Goal: Find specific page/section: Locate a particular part of the current website

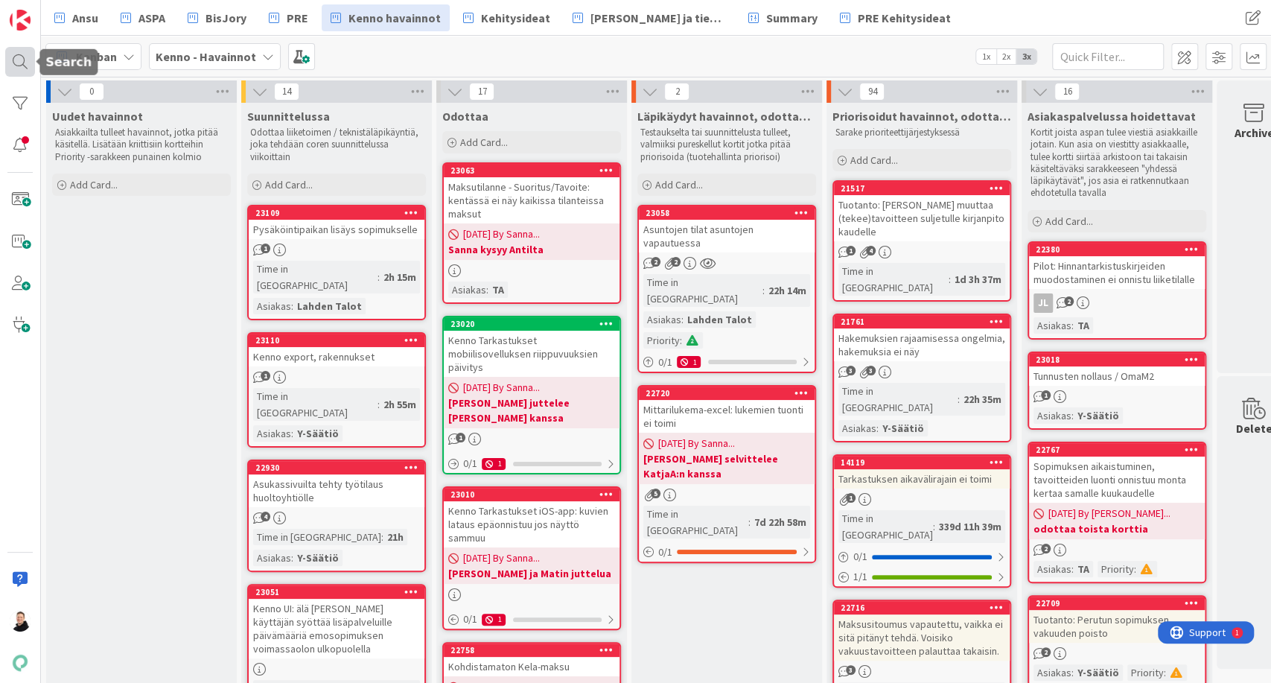
click at [14, 61] on div at bounding box center [20, 62] width 30 height 30
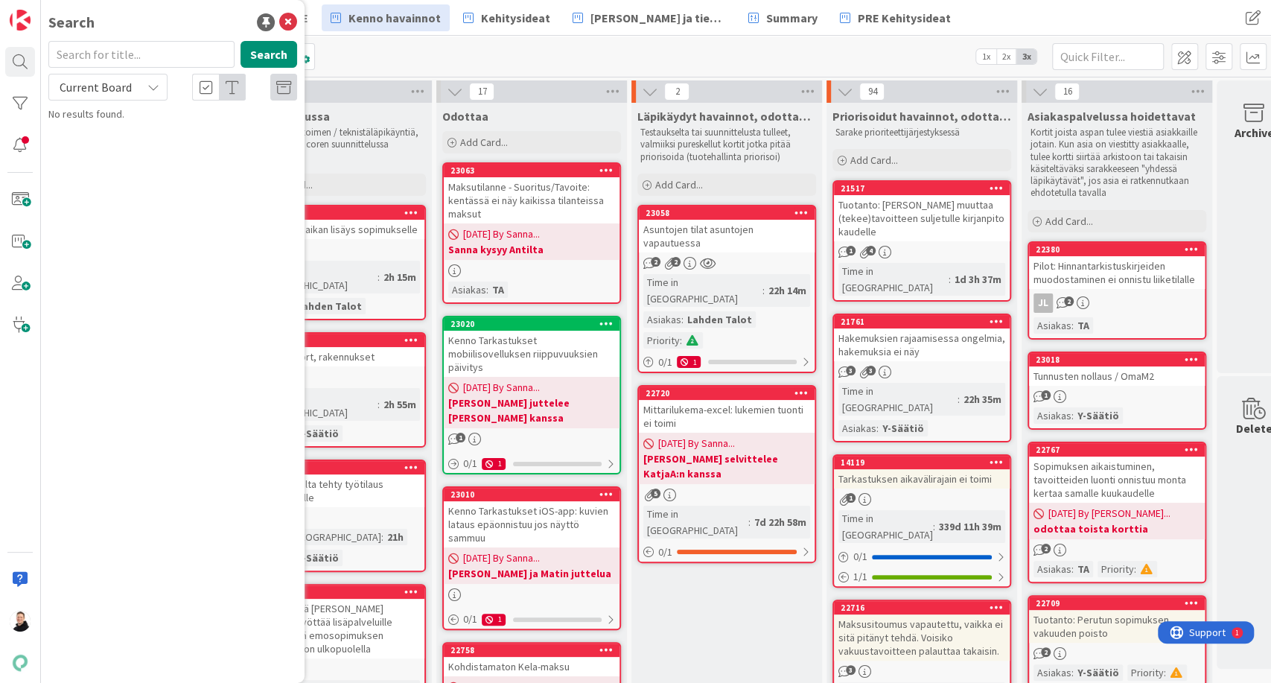
click at [168, 52] on input "text" at bounding box center [141, 54] width 186 height 27
type input "14878"
click at [158, 87] on icon at bounding box center [153, 87] width 12 height 12
click at [92, 157] on span "All Boards" at bounding box center [134, 149] width 155 height 22
click at [255, 58] on button "Search" at bounding box center [268, 54] width 57 height 27
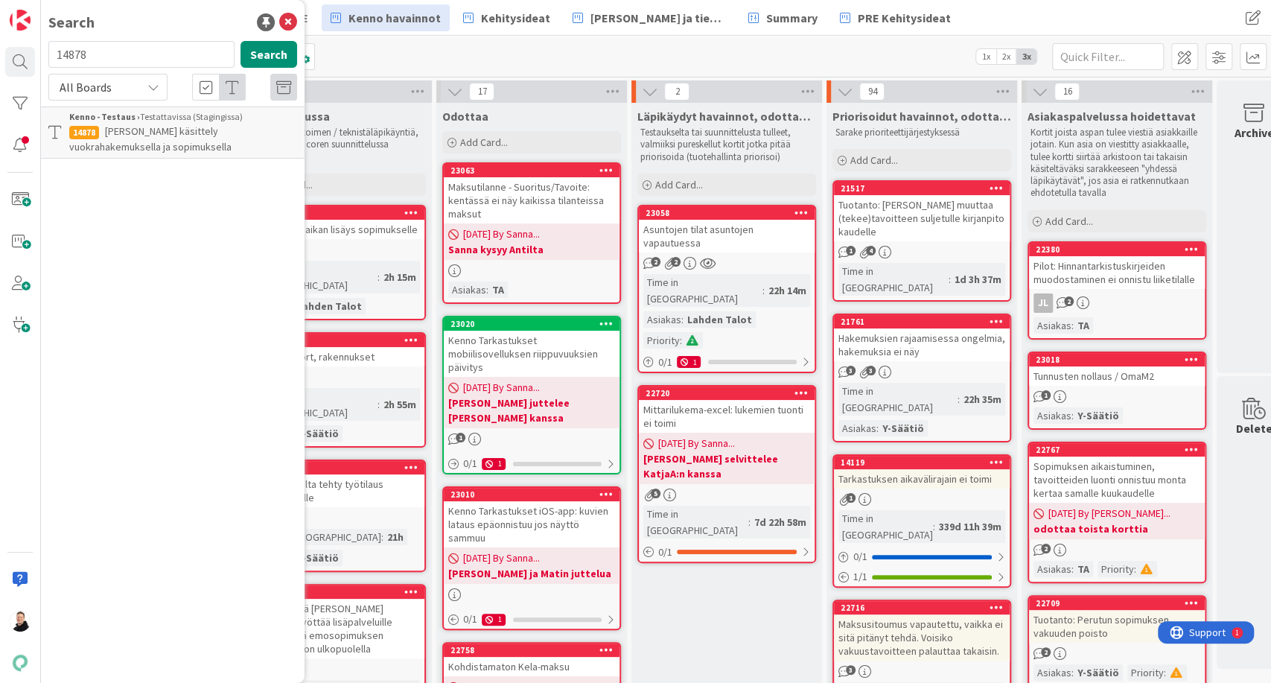
click at [161, 121] on div "Kenno - Testaus › Testattavissa (Stagingissa)" at bounding box center [183, 116] width 228 height 13
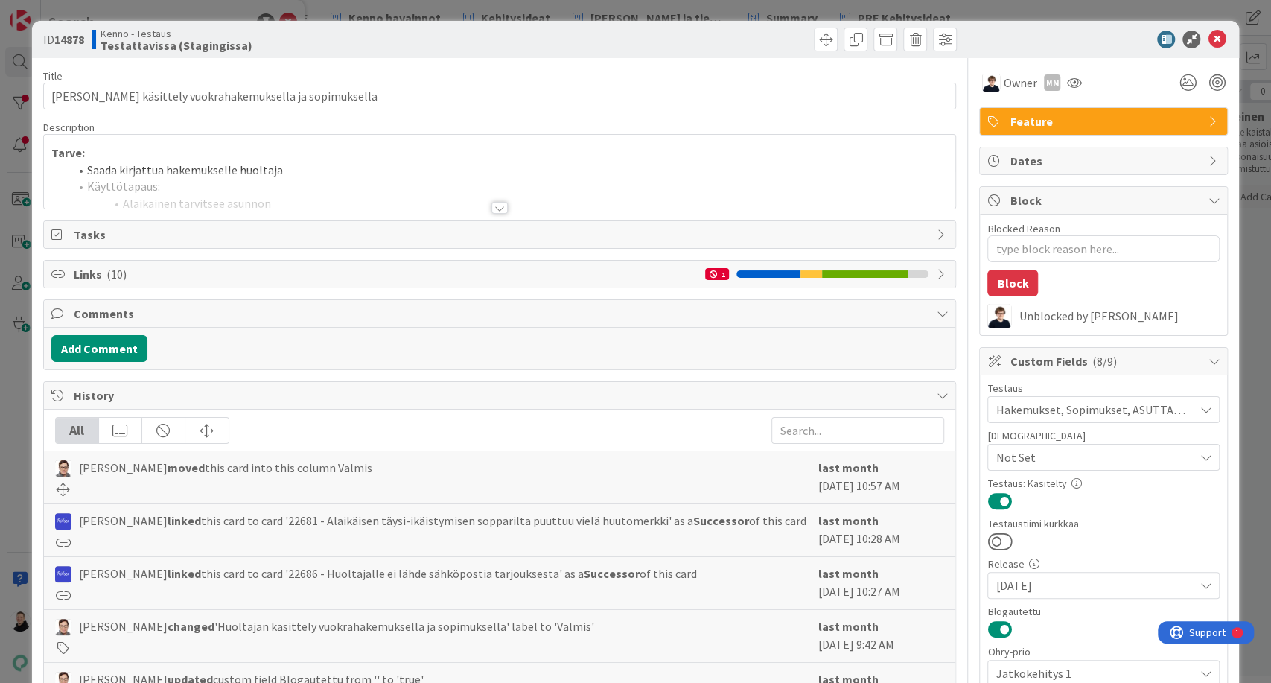
click at [491, 205] on div at bounding box center [499, 208] width 16 height 12
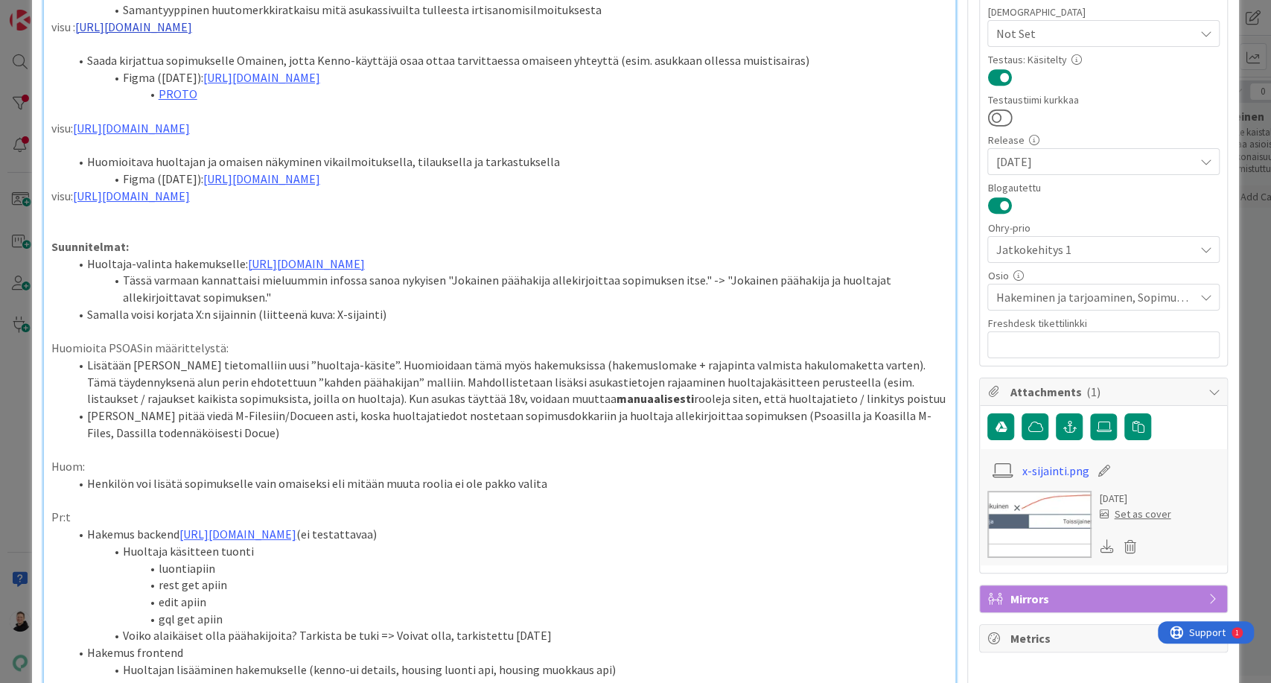
scroll to position [429, 0]
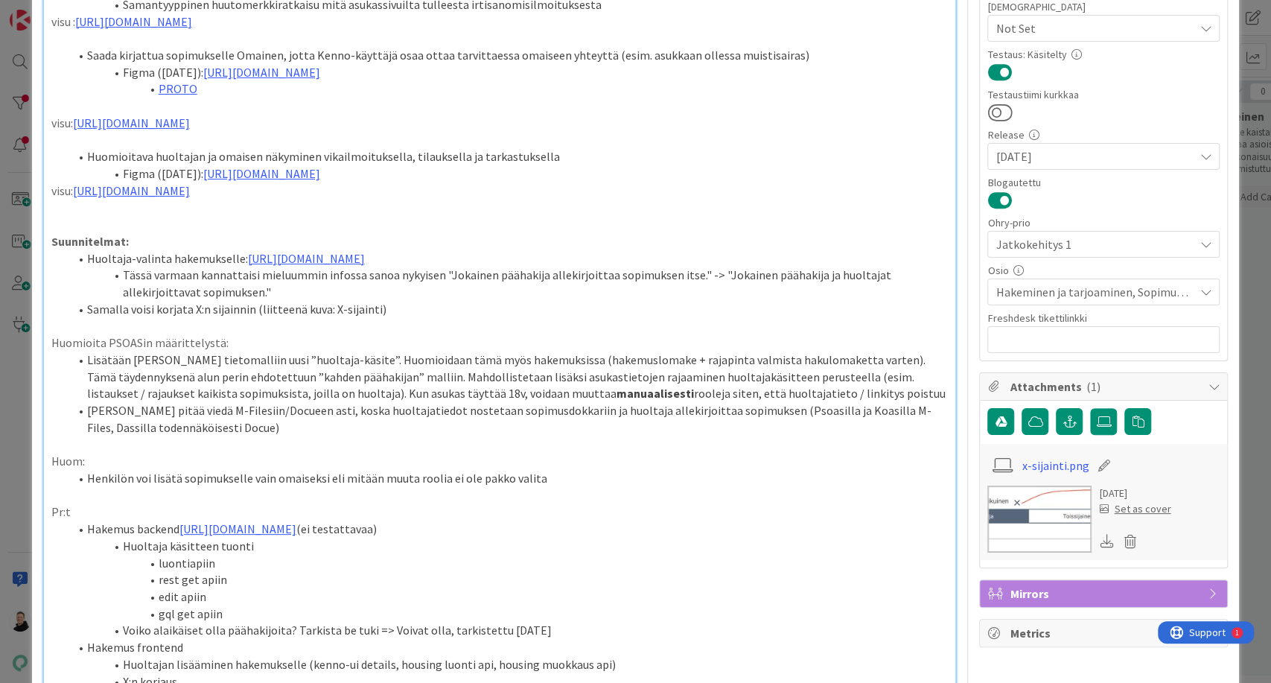
type textarea "x"
